Goal: Task Accomplishment & Management: Manage account settings

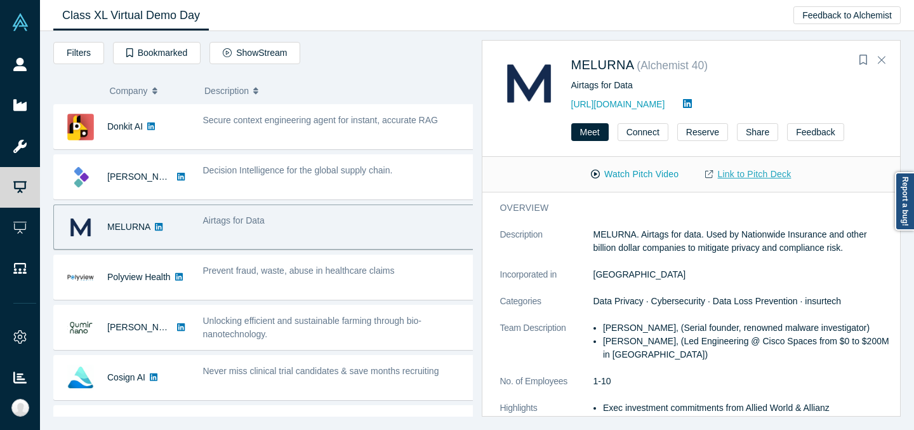
click at [745, 175] on link "Link to Pitch Deck" at bounding box center [748, 174] width 112 height 22
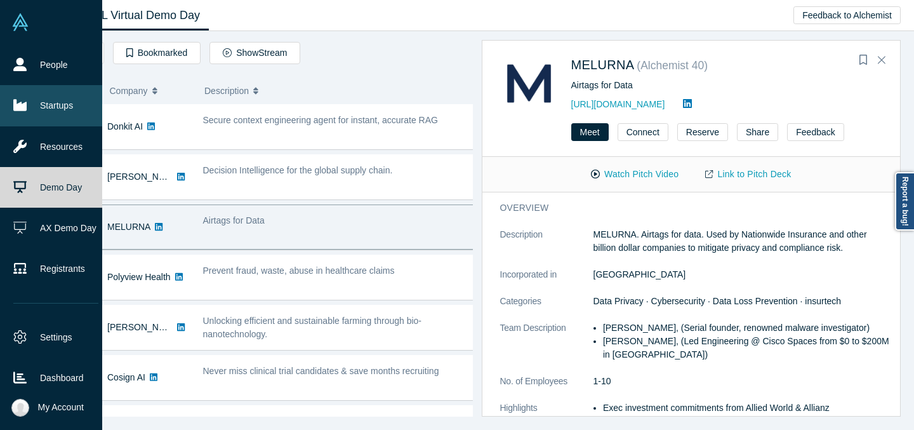
click at [14, 116] on link "Startups" at bounding box center [56, 105] width 112 height 41
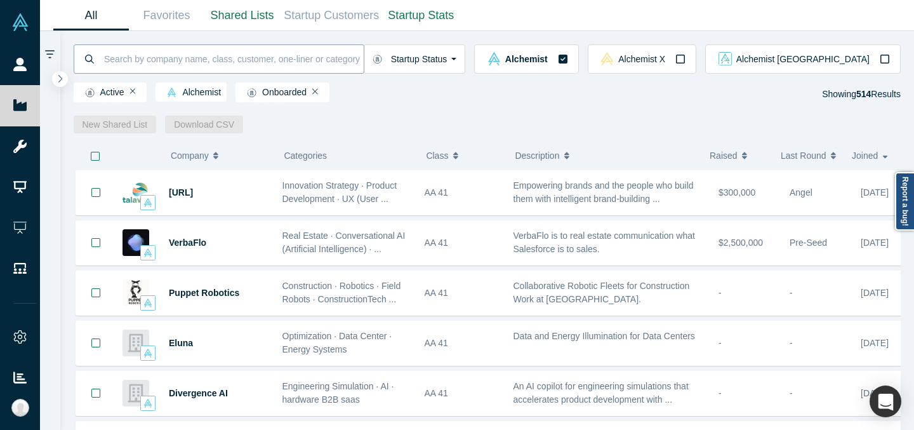
click at [235, 58] on input at bounding box center [233, 59] width 261 height 30
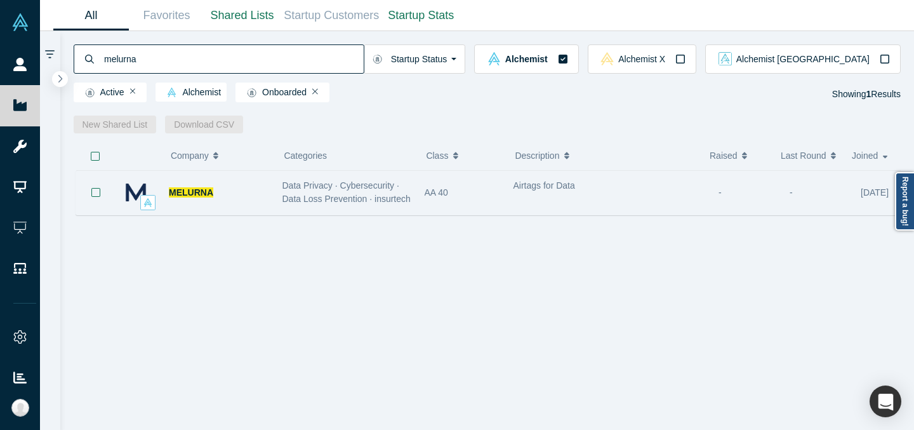
type input "melurna"
click at [571, 183] on span "Airtags for Data" at bounding box center [544, 185] width 62 height 10
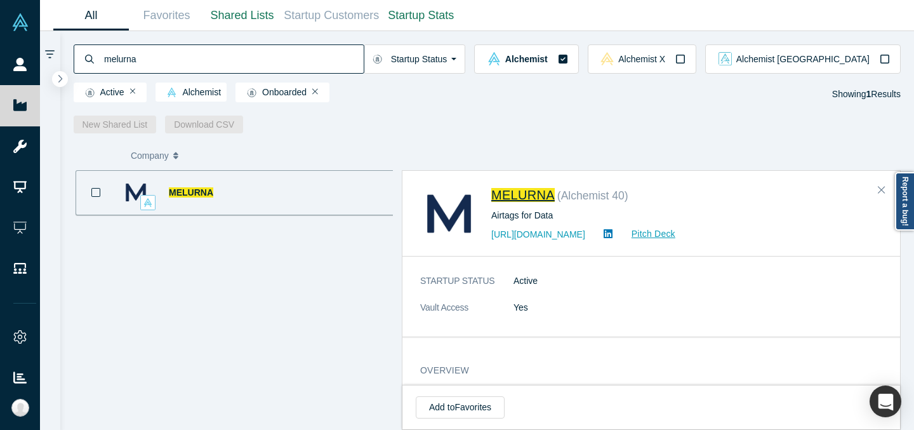
click at [534, 198] on span "MELURNA" at bounding box center [522, 195] width 63 height 14
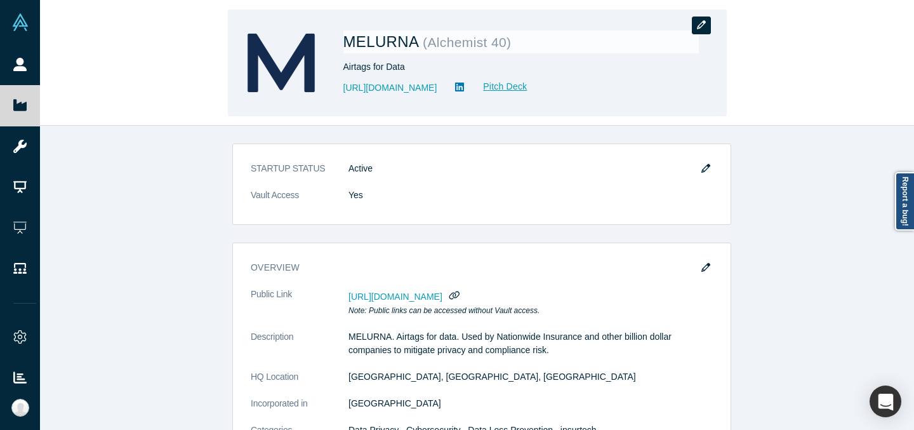
click at [705, 22] on icon "button" at bounding box center [701, 24] width 9 height 9
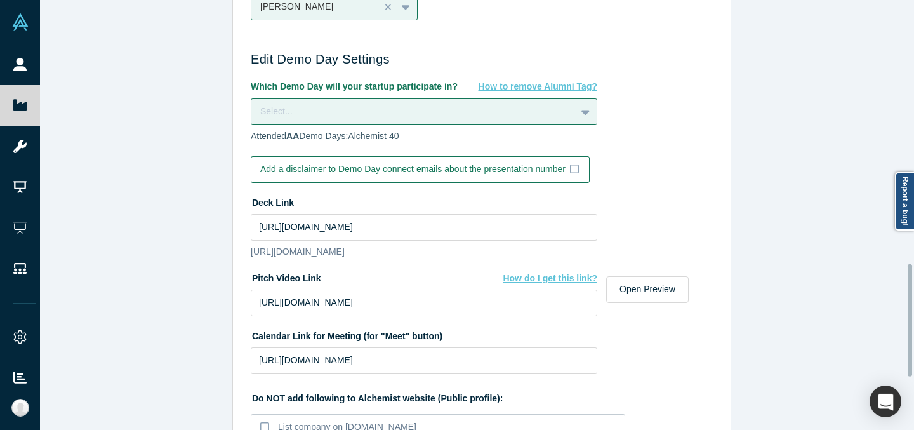
scroll to position [1007, 0]
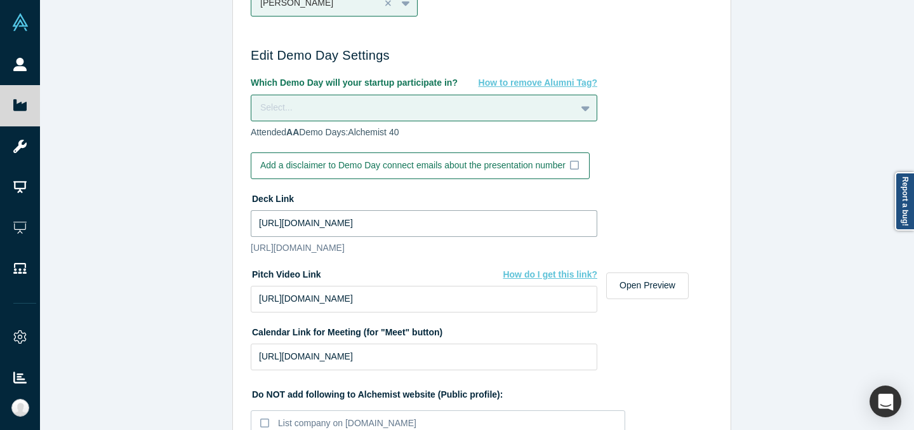
click at [359, 222] on input "[URL][DOMAIN_NAME]" at bounding box center [424, 223] width 347 height 27
paste input "b-c4AbK7-spikje6gTM491DA0Hom2z8y/view?usp=sharing"
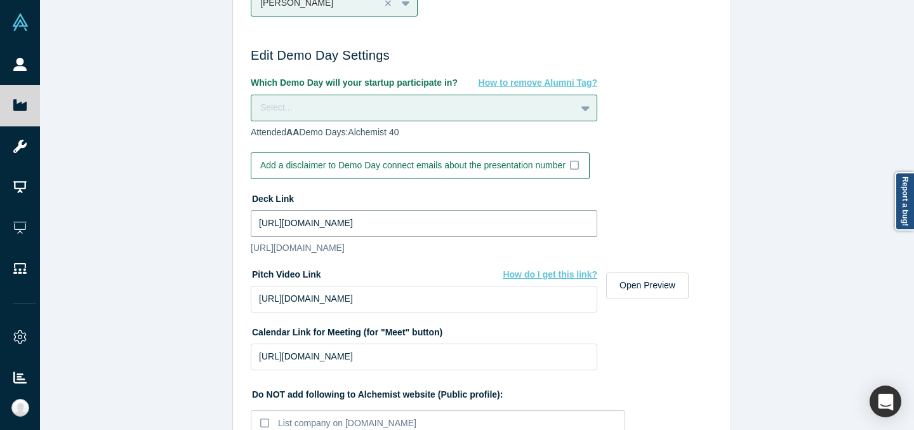
scroll to position [0, 32]
type input "[URL][DOMAIN_NAME]"
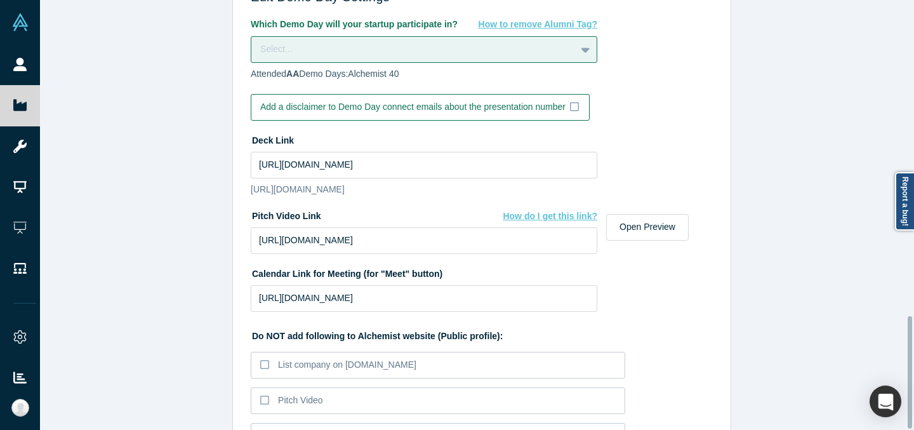
scroll to position [1205, 0]
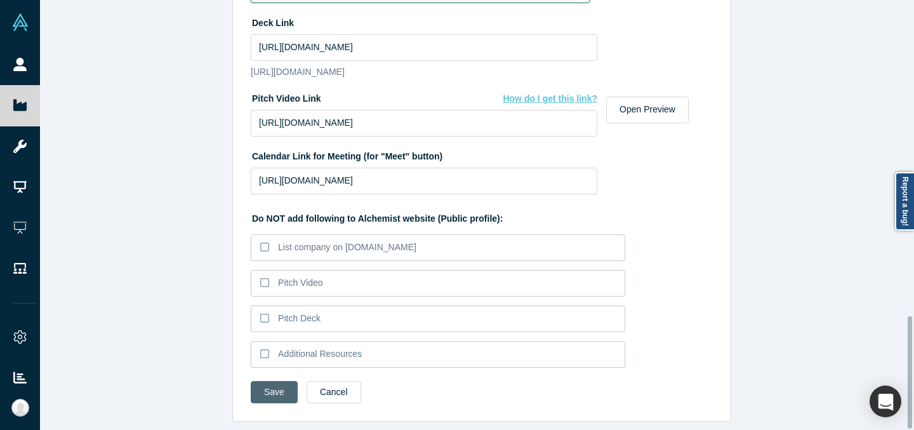
click at [277, 381] on button "Save" at bounding box center [274, 392] width 47 height 22
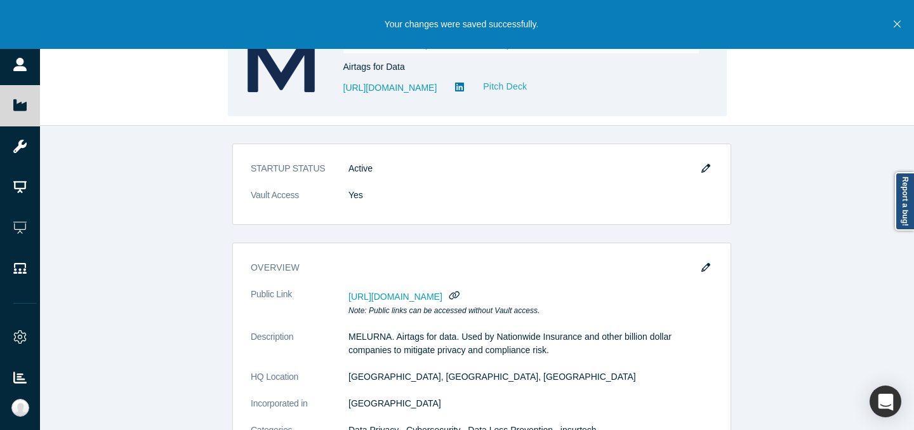
click at [519, 89] on link "Pitch Deck" at bounding box center [498, 86] width 58 height 15
